Goal: Task Accomplishment & Management: Manage account settings

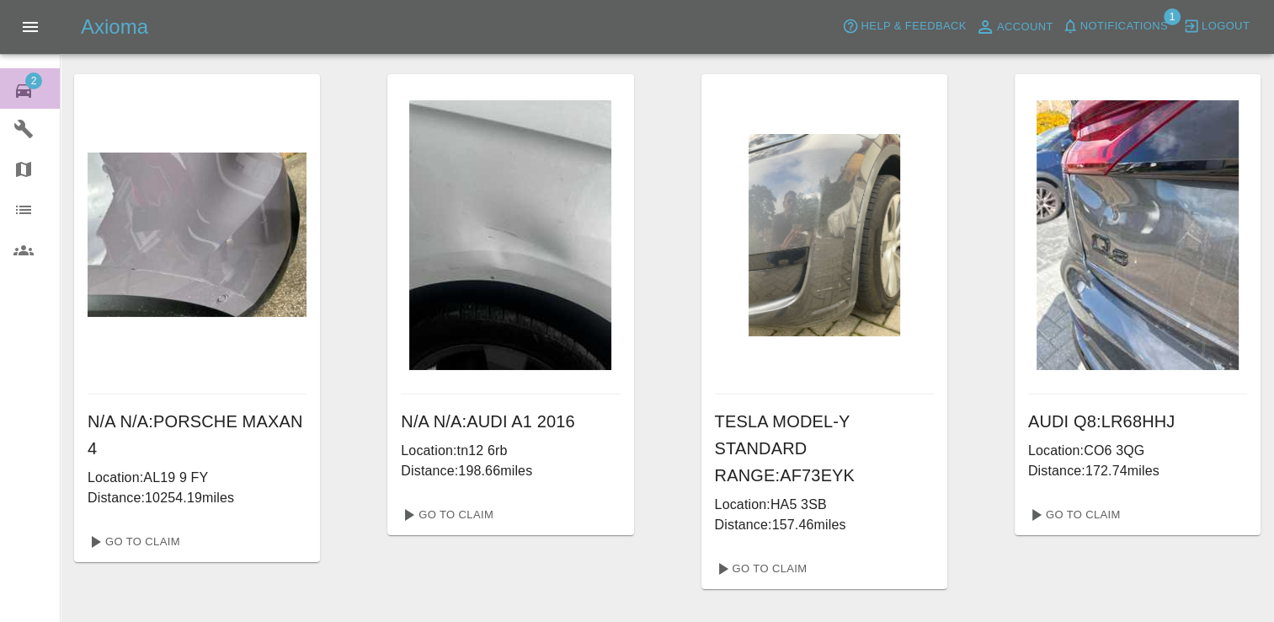
click at [30, 84] on span "2" at bounding box center [33, 80] width 17 height 17
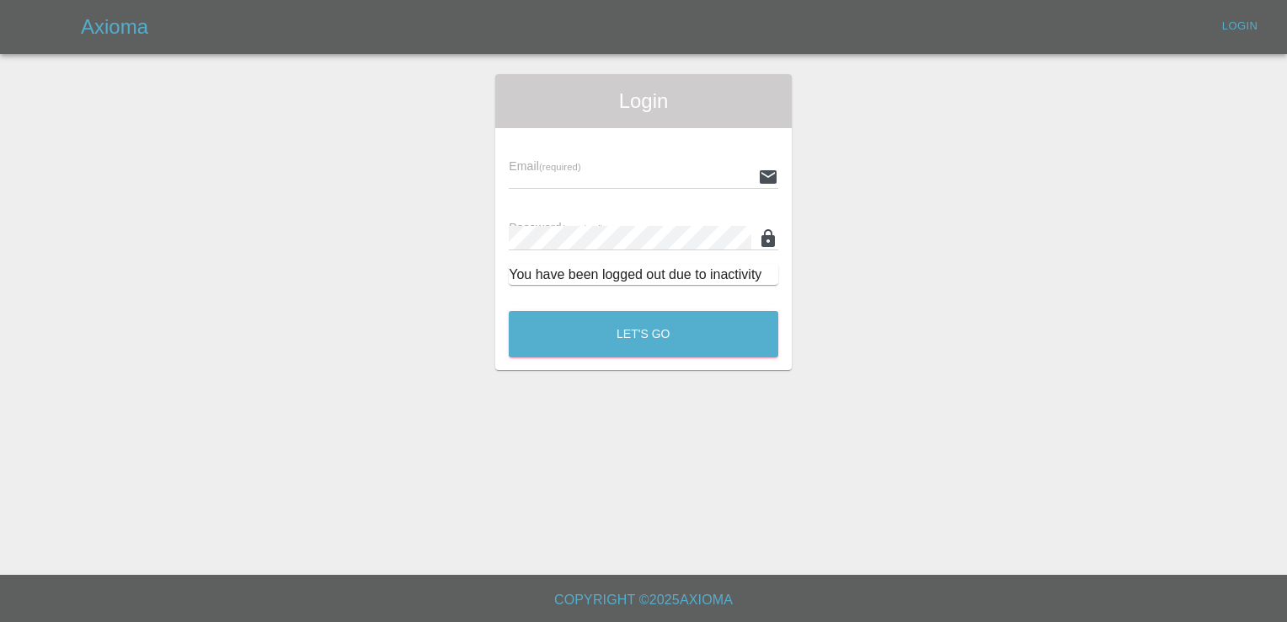
type input "[EMAIL_ADDRESS][DOMAIN_NAME]"
click at [678, 320] on button "Let's Go" at bounding box center [644, 334] width 270 height 46
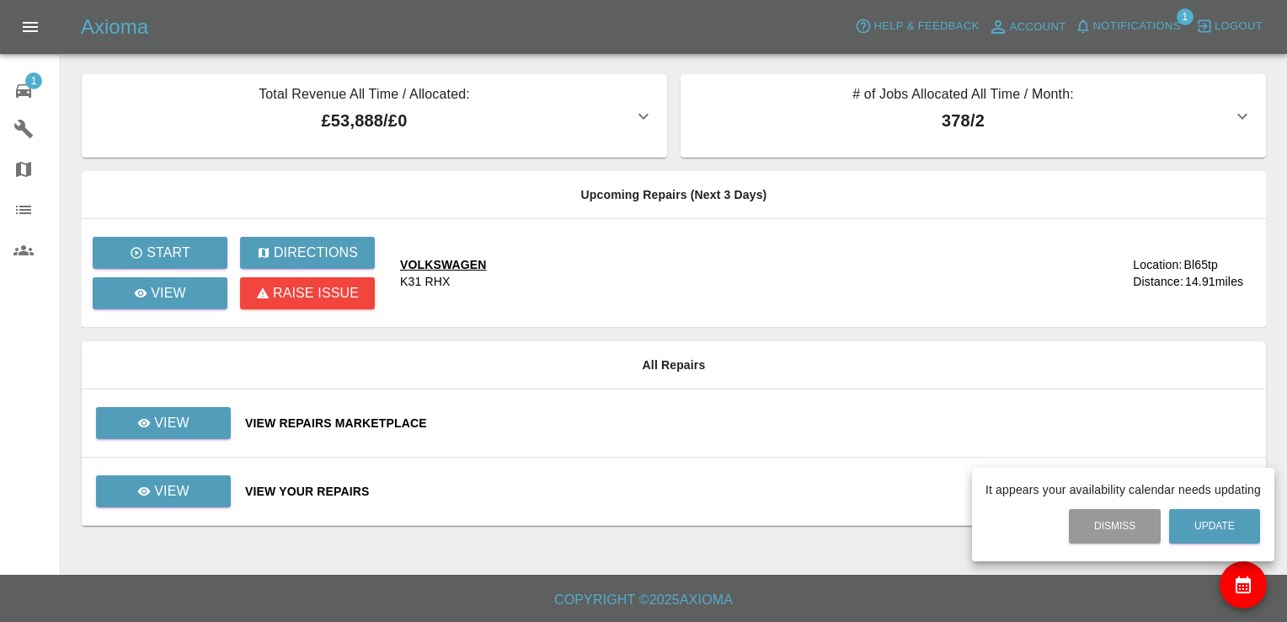
click at [190, 434] on div at bounding box center [643, 311] width 1287 height 622
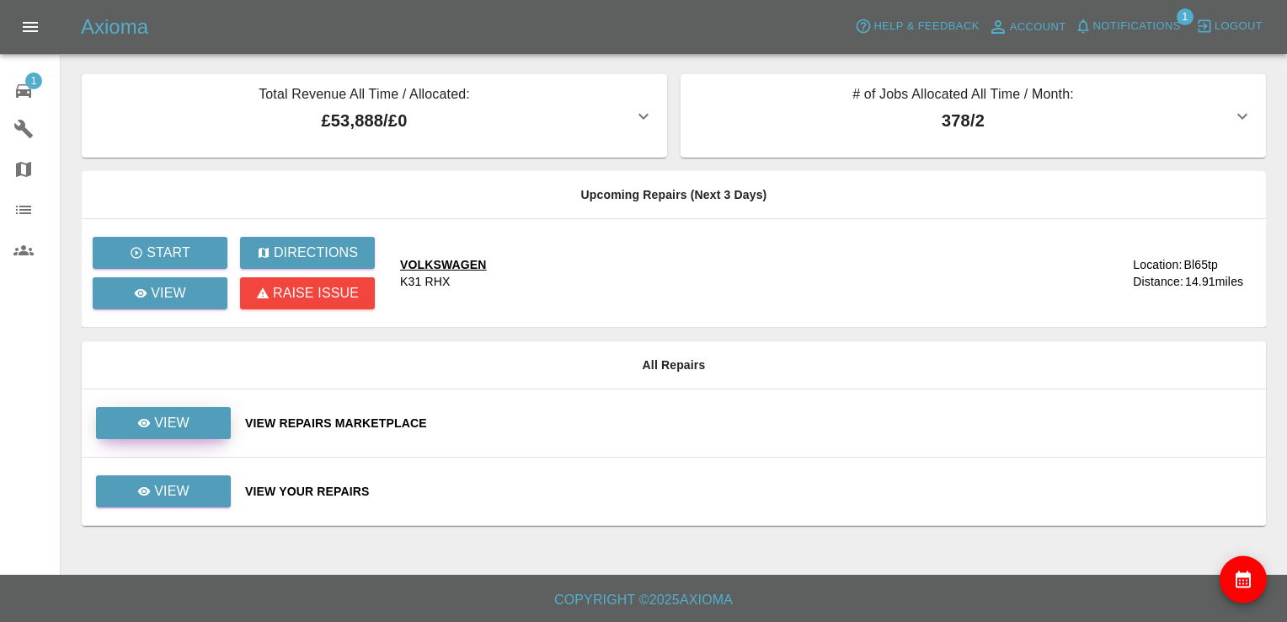
click at [177, 422] on p "View" at bounding box center [171, 423] width 35 height 20
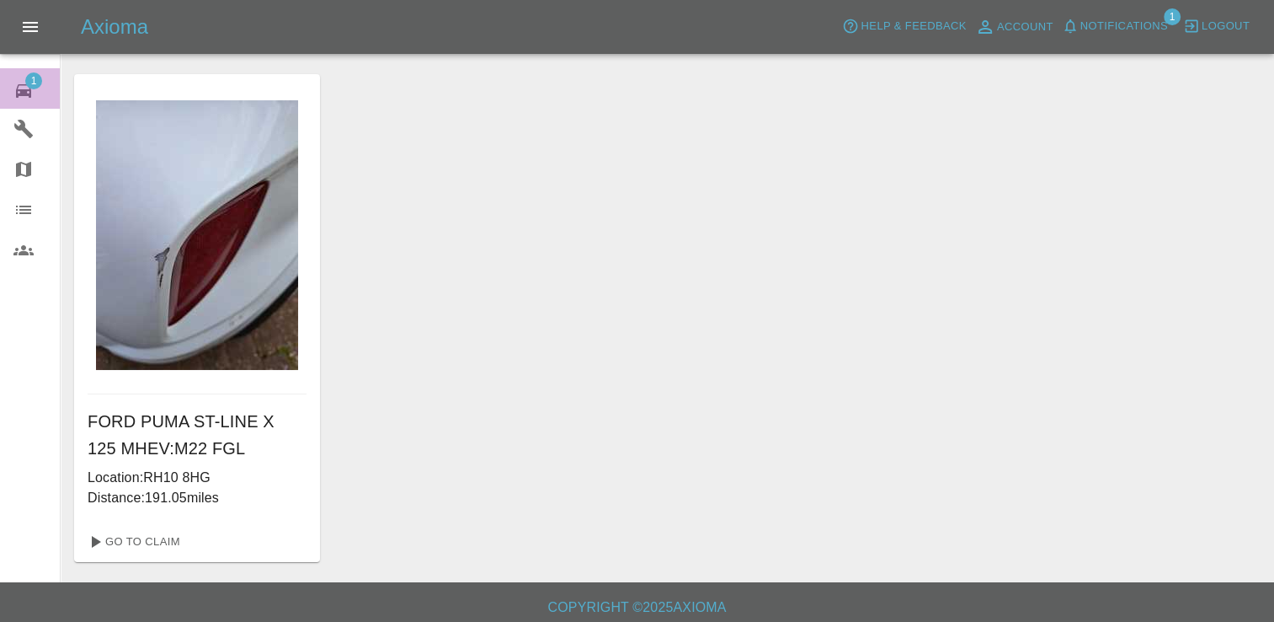
click at [29, 75] on span "1" at bounding box center [33, 80] width 17 height 17
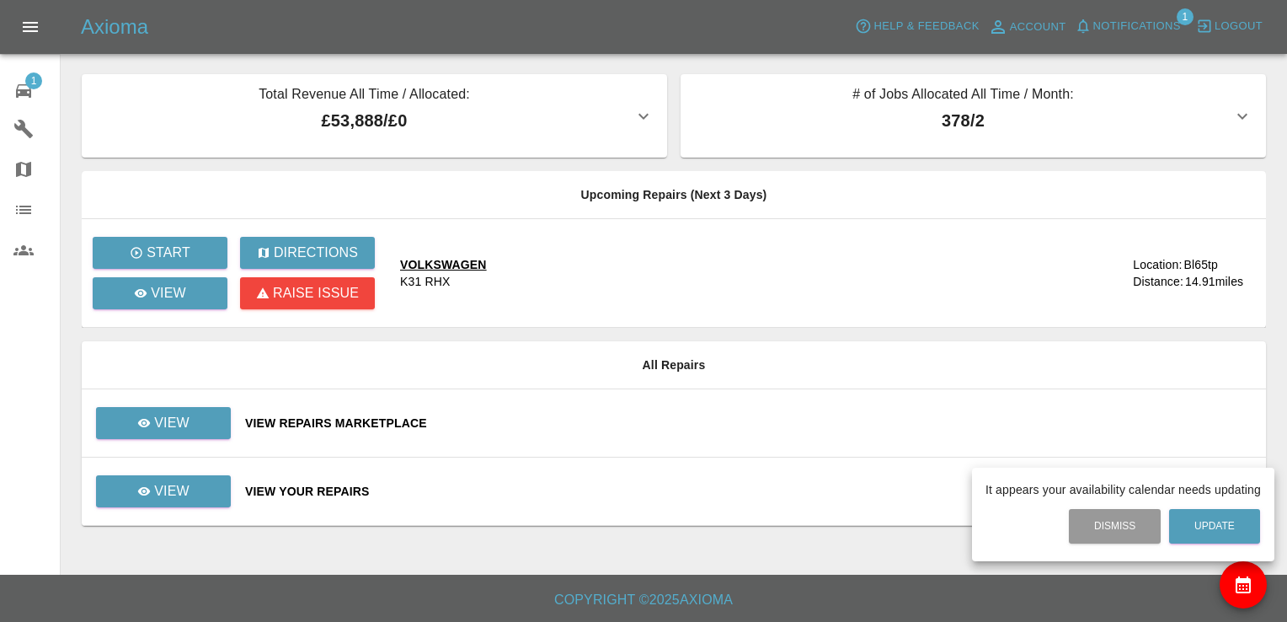
click at [184, 421] on div at bounding box center [643, 311] width 1287 height 622
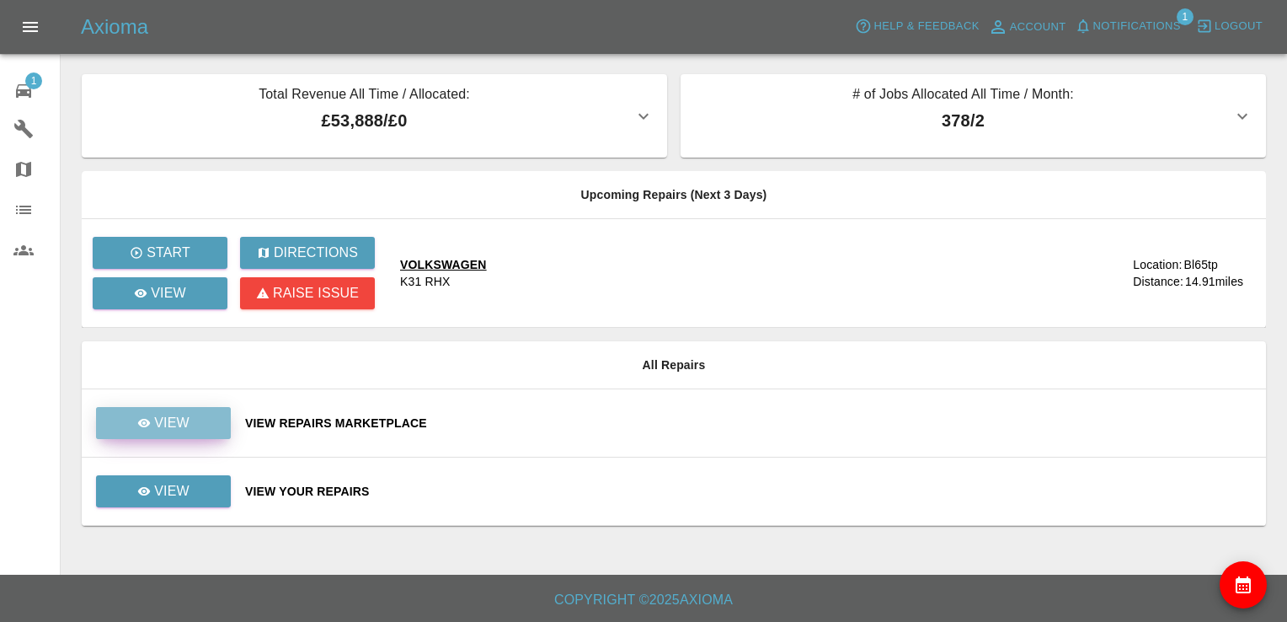
click at [184, 421] on p "View" at bounding box center [171, 423] width 35 height 20
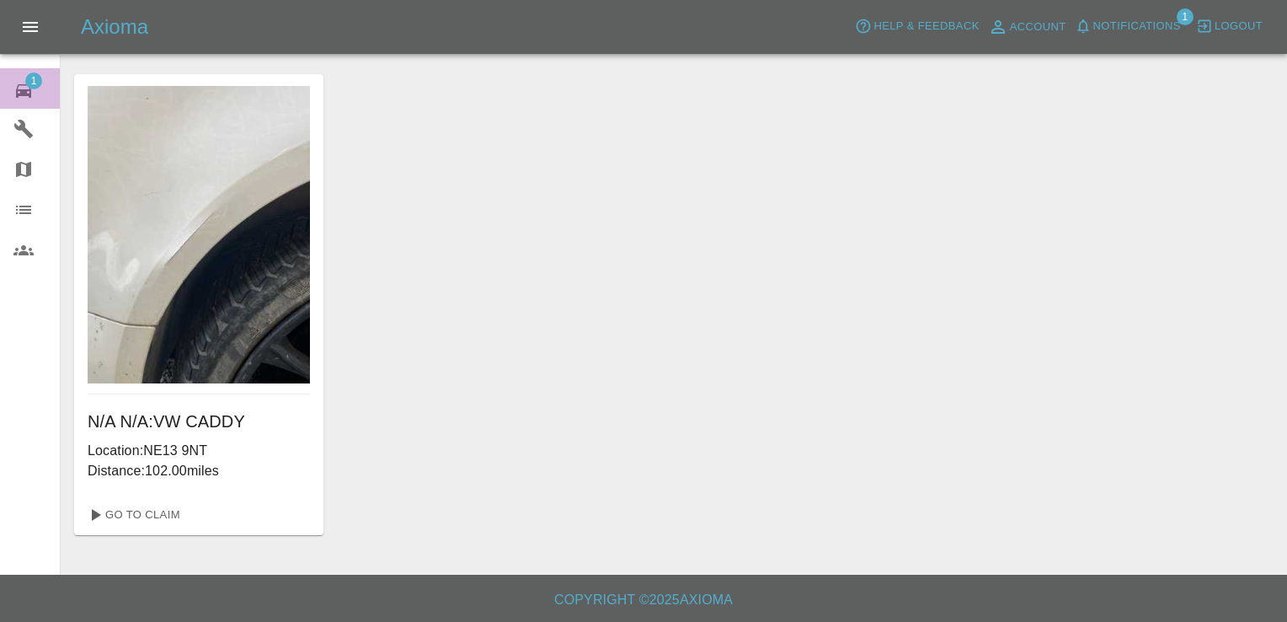
click at [35, 75] on span "1" at bounding box center [33, 80] width 17 height 17
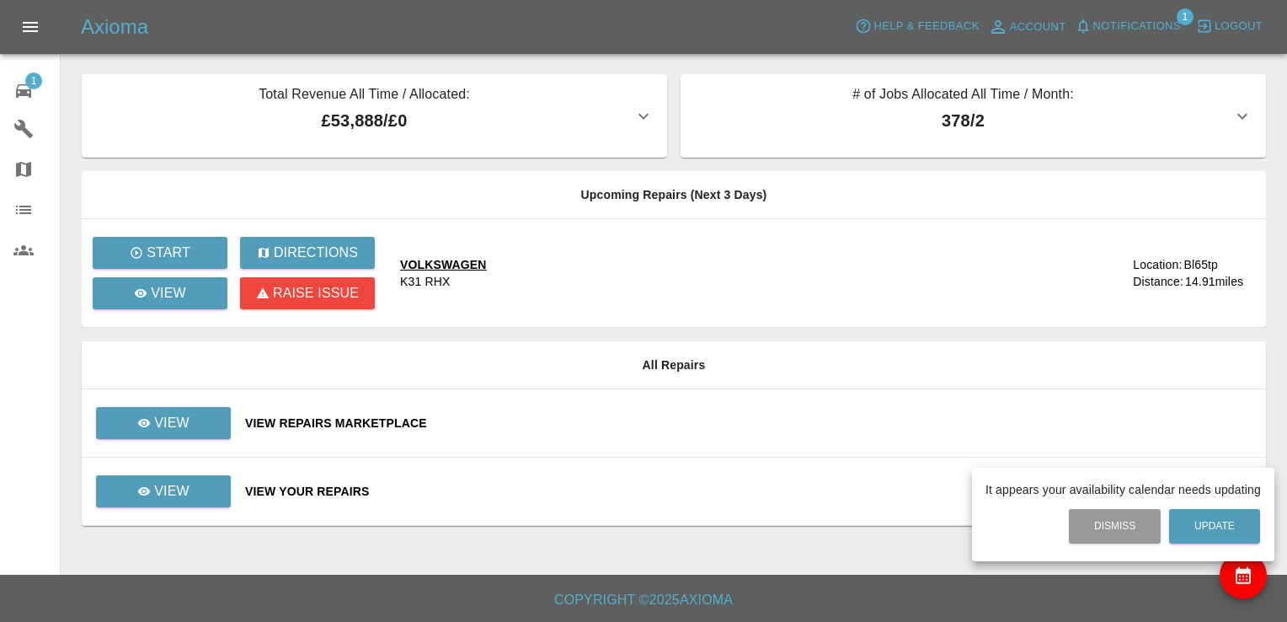
click at [192, 417] on div at bounding box center [643, 311] width 1287 height 622
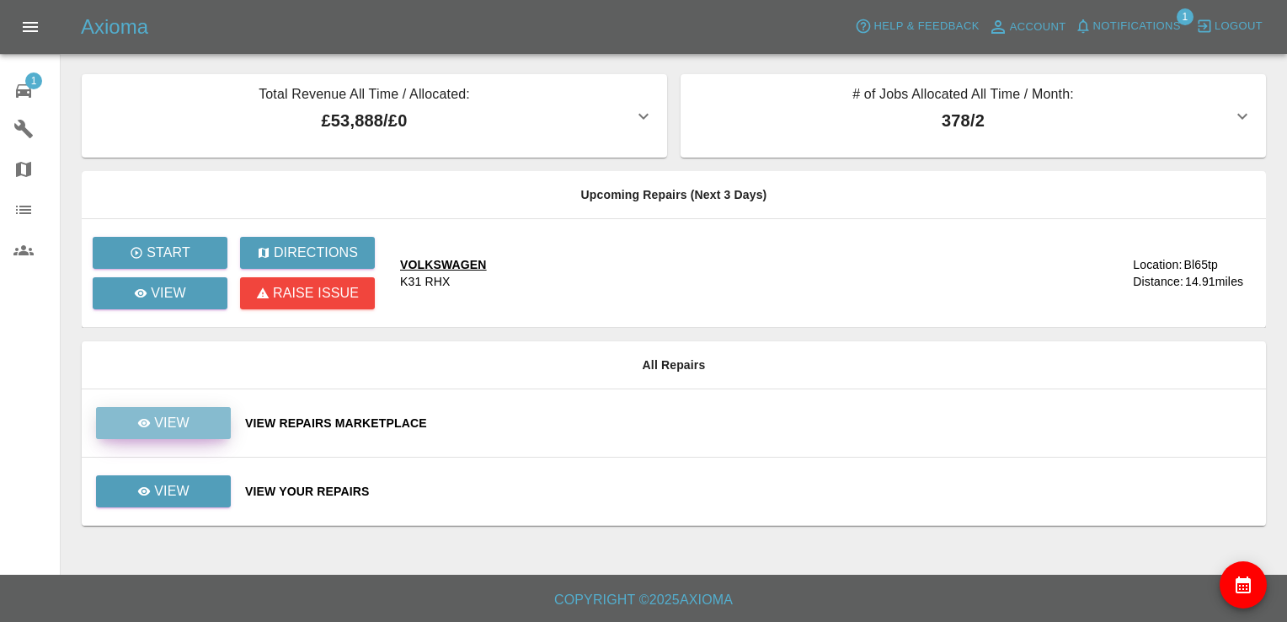
click at [192, 417] on link "View" at bounding box center [163, 423] width 135 height 32
